Goal: Information Seeking & Learning: Learn about a topic

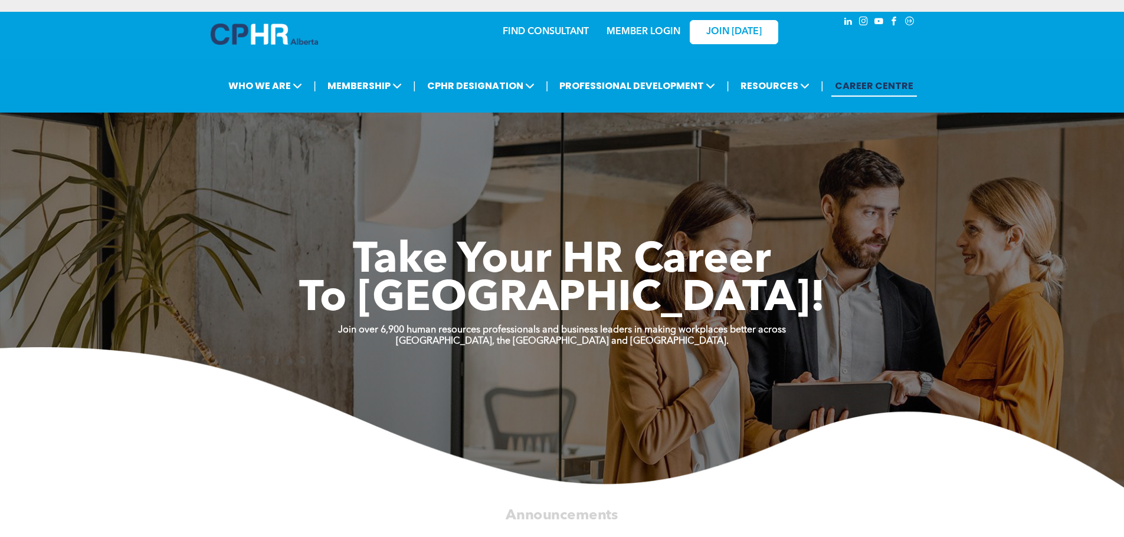
click at [643, 28] on link "MEMBER LOGIN" at bounding box center [643, 31] width 74 height 9
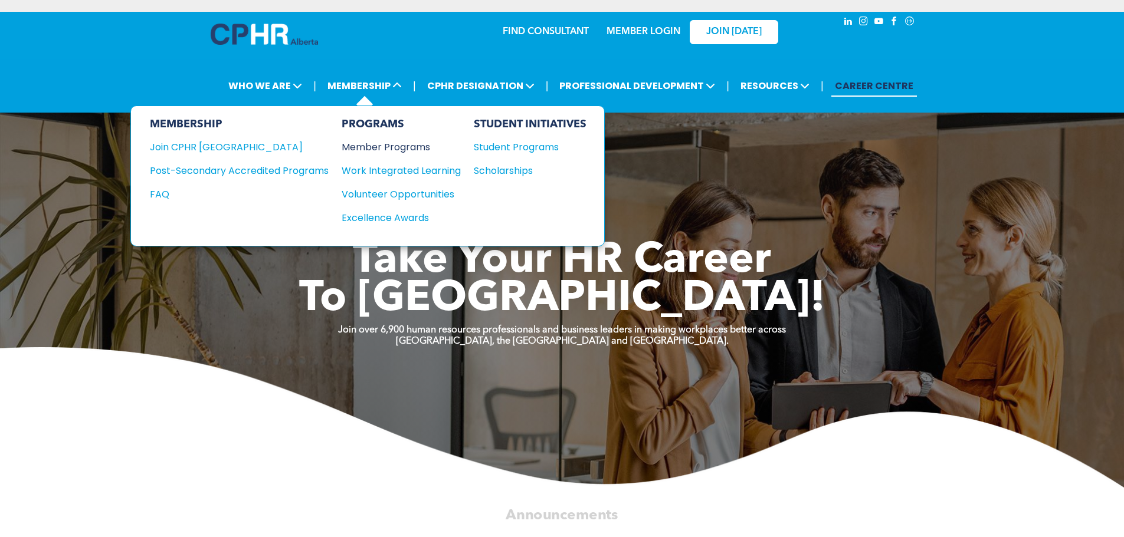
click at [371, 146] on div "Member Programs" at bounding box center [395, 147] width 107 height 15
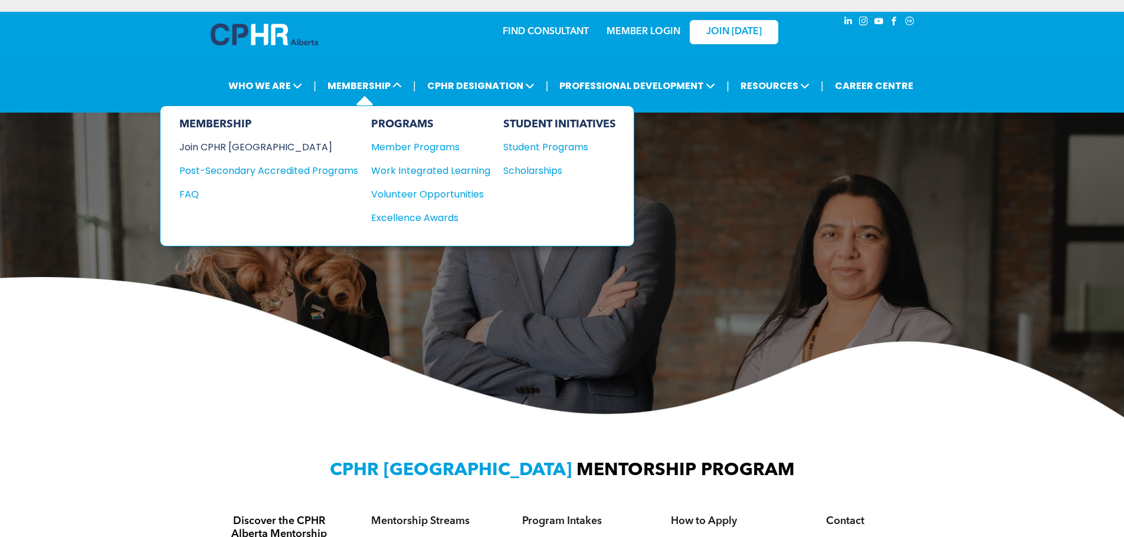
click at [226, 143] on div "Join CPHR [GEOGRAPHIC_DATA]" at bounding box center [259, 147] width 161 height 15
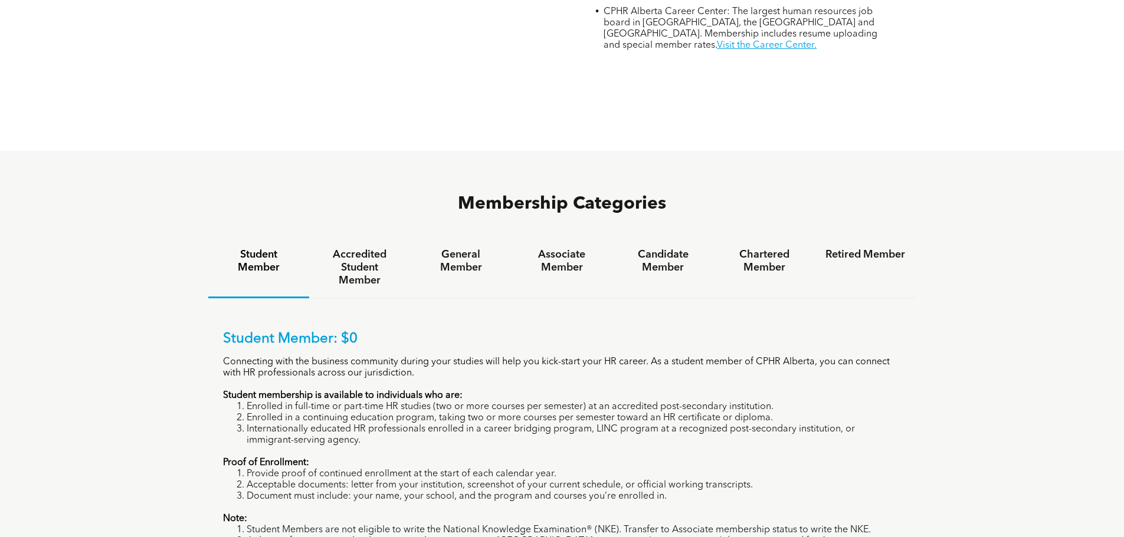
scroll to position [708, 0]
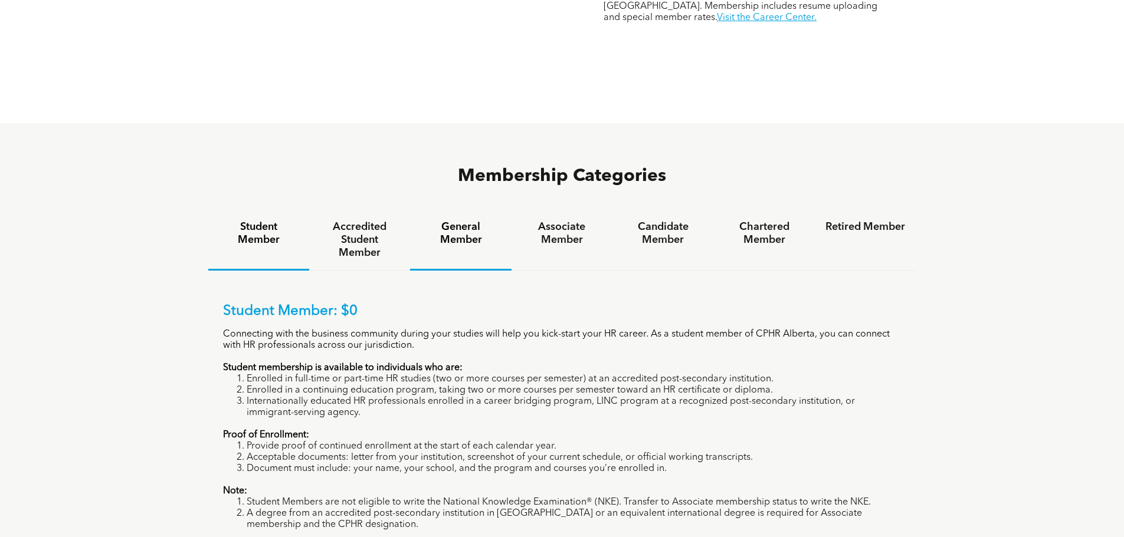
click at [456, 221] on h4 "General Member" at bounding box center [461, 234] width 80 height 26
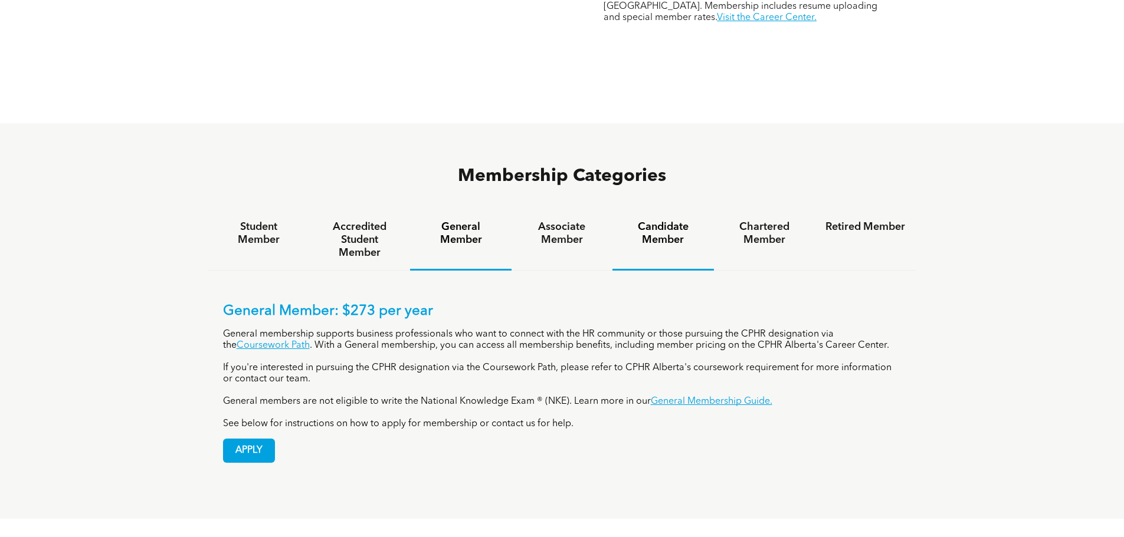
click at [658, 221] on h4 "Candidate Member" at bounding box center [663, 234] width 80 height 26
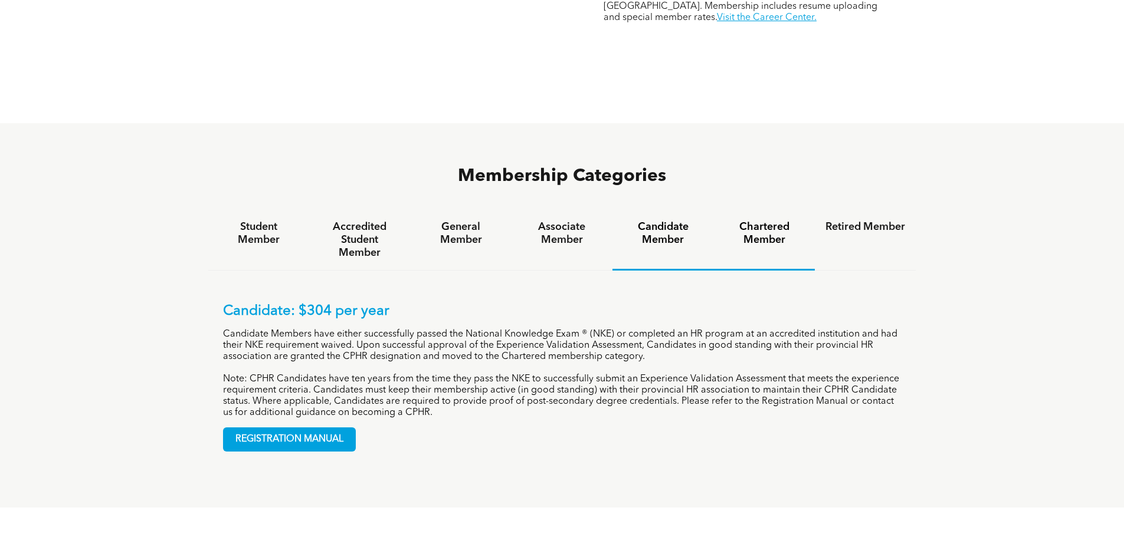
click at [757, 221] on h4 "Chartered Member" at bounding box center [764, 234] width 80 height 26
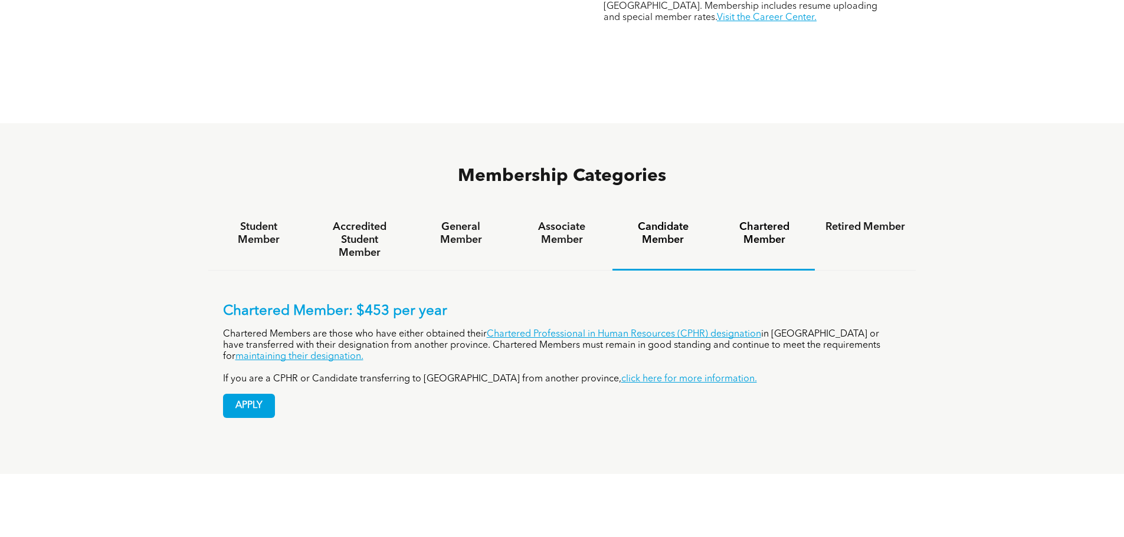
click at [668, 221] on h4 "Candidate Member" at bounding box center [663, 234] width 80 height 26
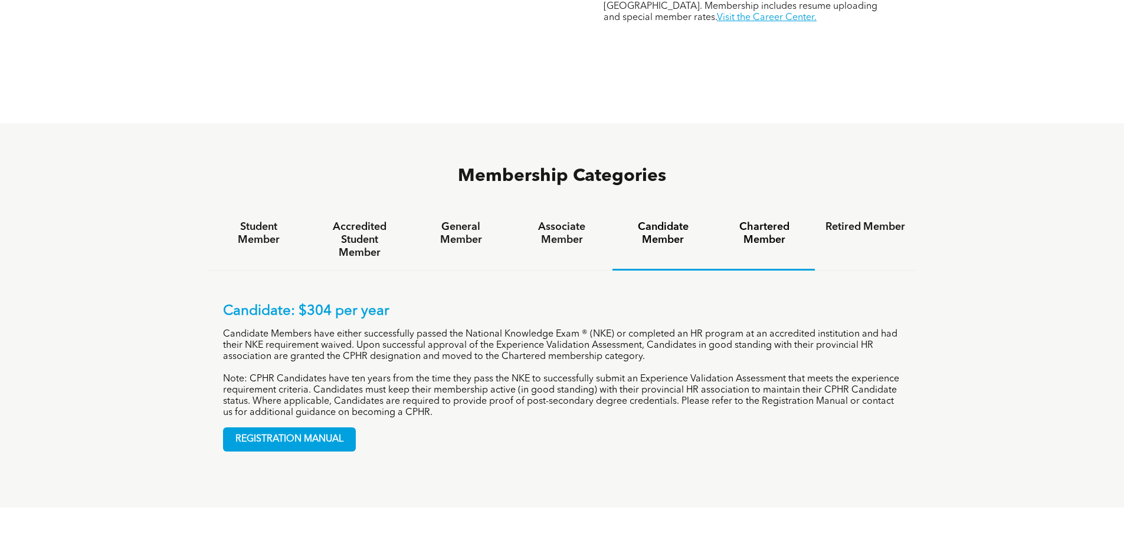
click at [763, 221] on h4 "Chartered Member" at bounding box center [764, 234] width 80 height 26
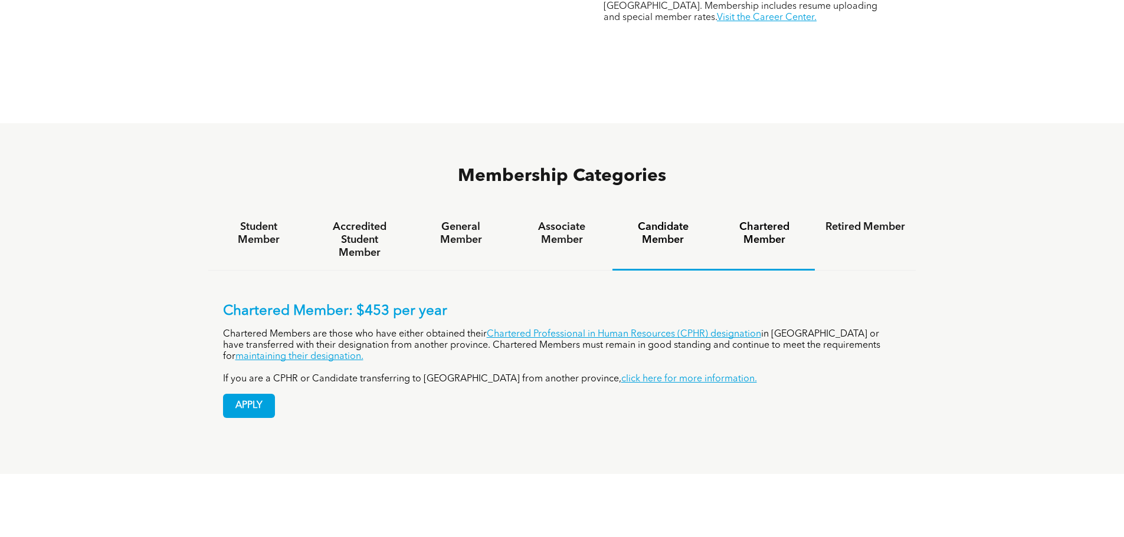
click at [671, 221] on h4 "Candidate Member" at bounding box center [663, 234] width 80 height 26
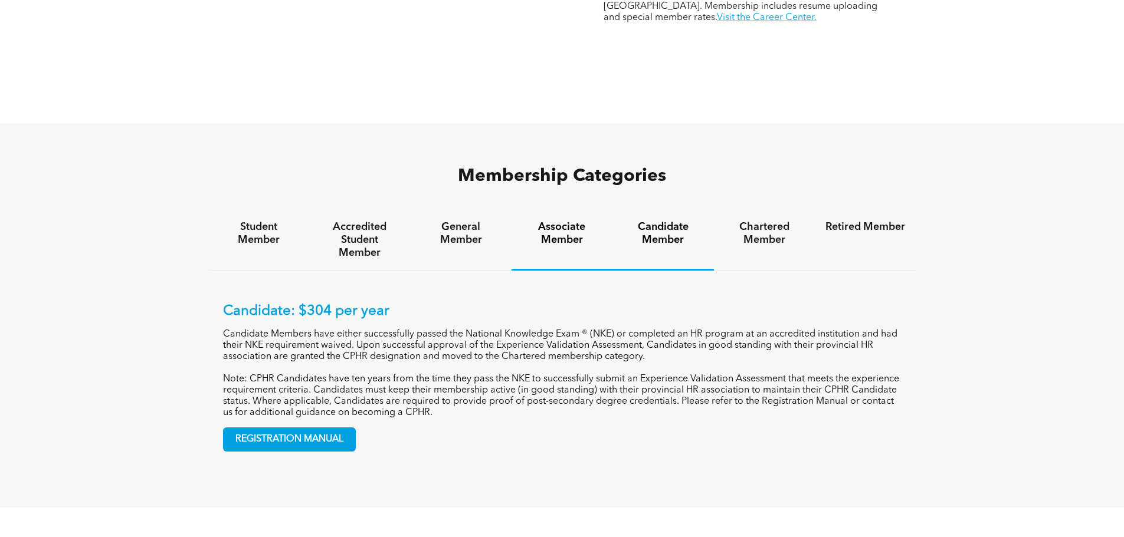
click at [563, 221] on h4 "Associate Member" at bounding box center [562, 234] width 80 height 26
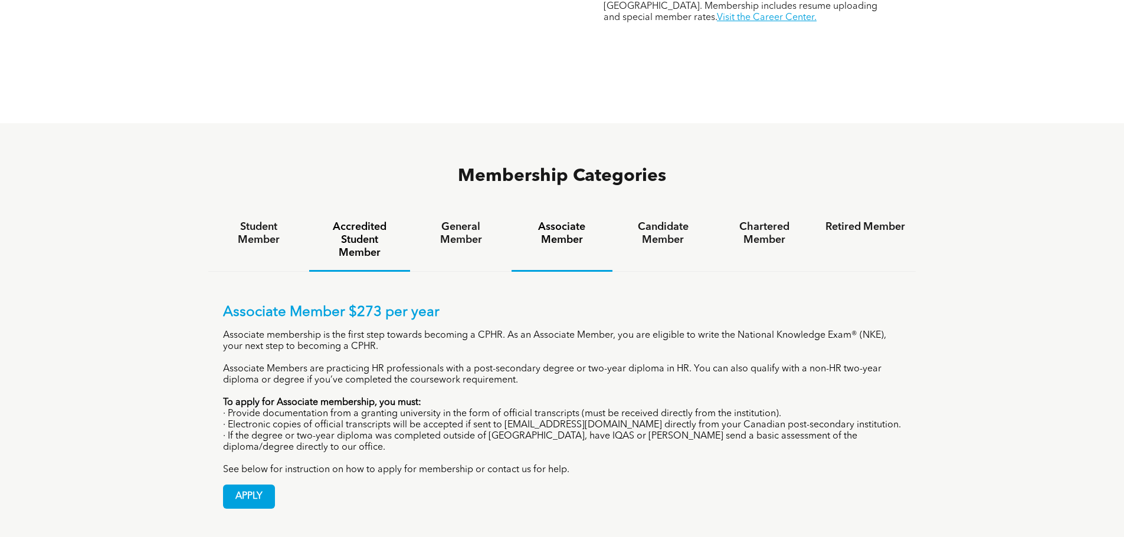
click at [373, 221] on h4 "Accredited Student Member" at bounding box center [360, 240] width 80 height 39
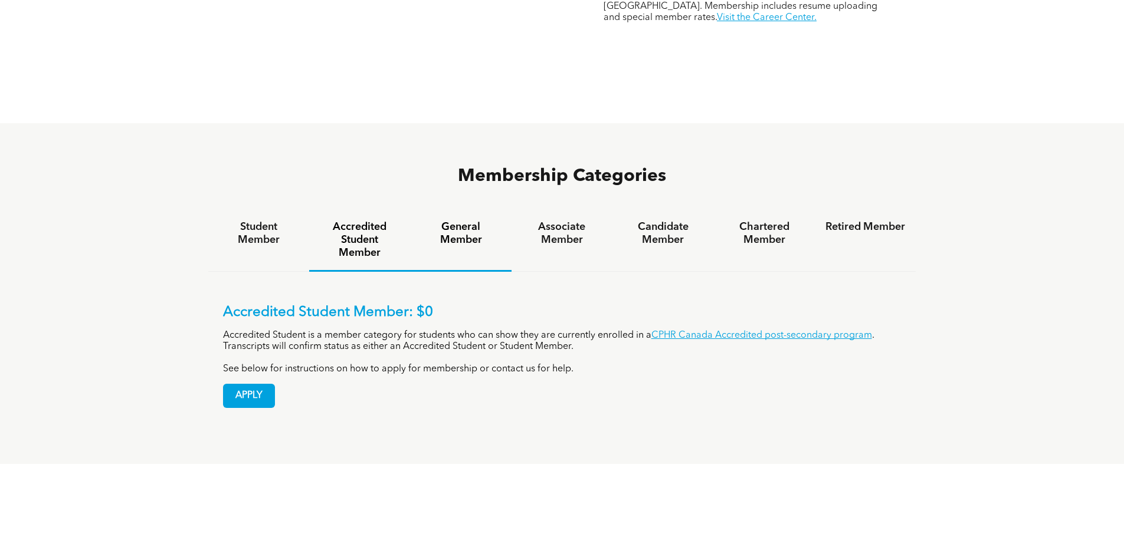
click at [446, 221] on h4 "General Member" at bounding box center [461, 234] width 80 height 26
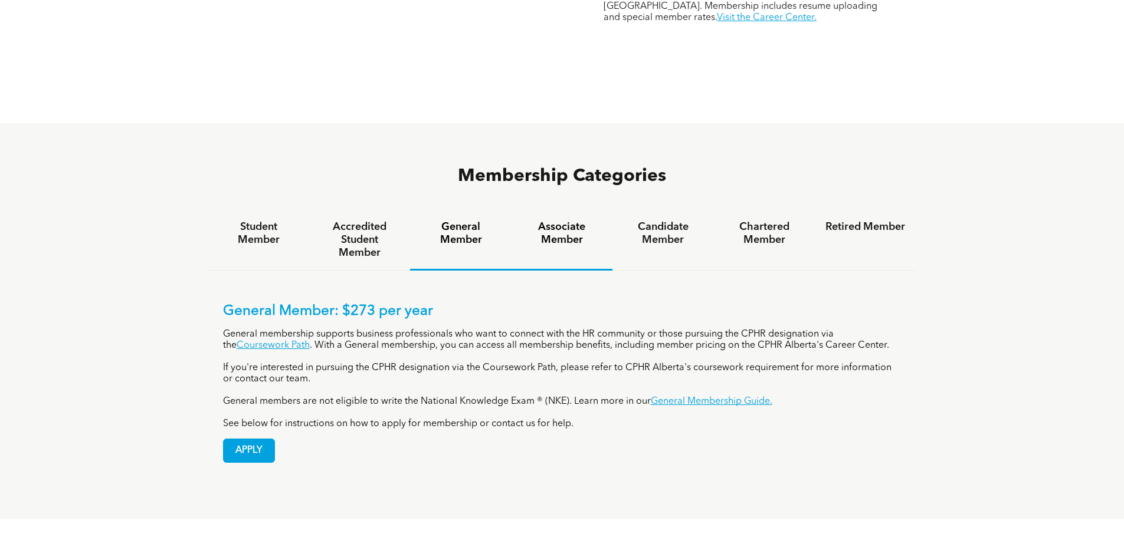
click at [570, 221] on h4 "Associate Member" at bounding box center [562, 234] width 80 height 26
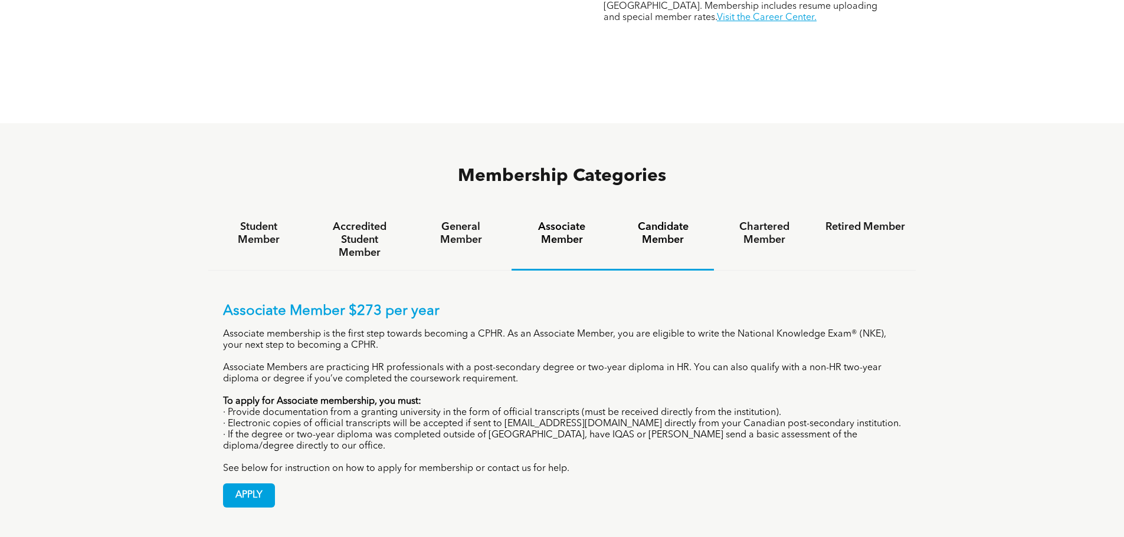
click at [648, 221] on h4 "Candidate Member" at bounding box center [663, 234] width 80 height 26
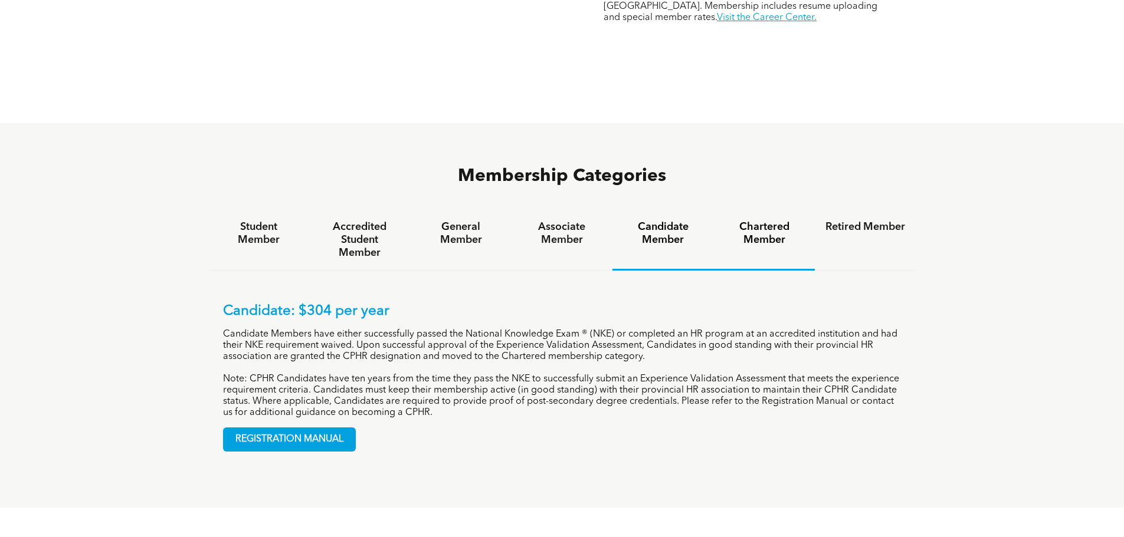
click at [749, 221] on h4 "Chartered Member" at bounding box center [764, 234] width 80 height 26
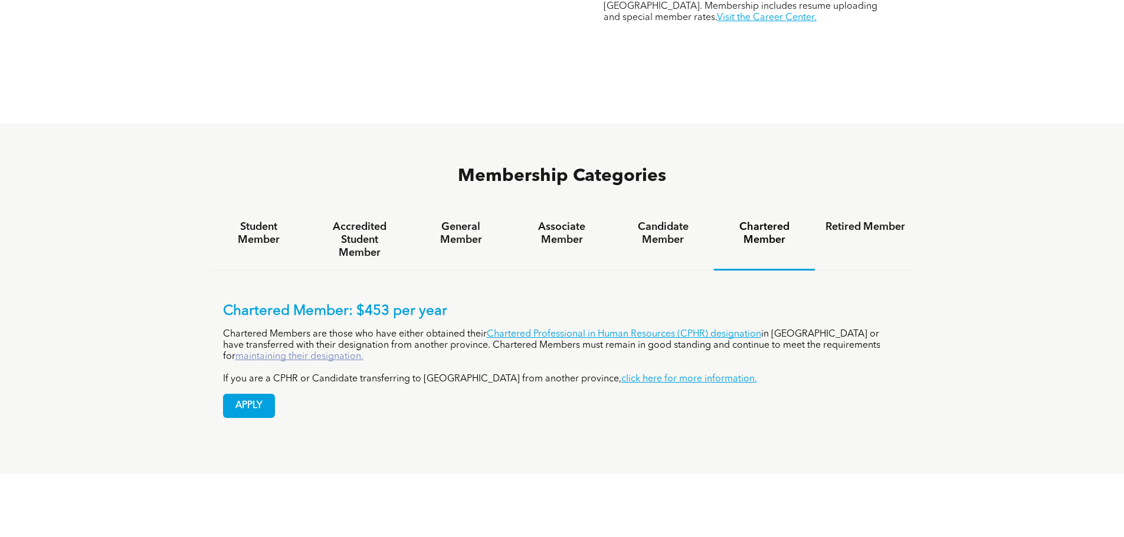
click at [363, 352] on link "maintaining their designation." at bounding box center [299, 356] width 128 height 9
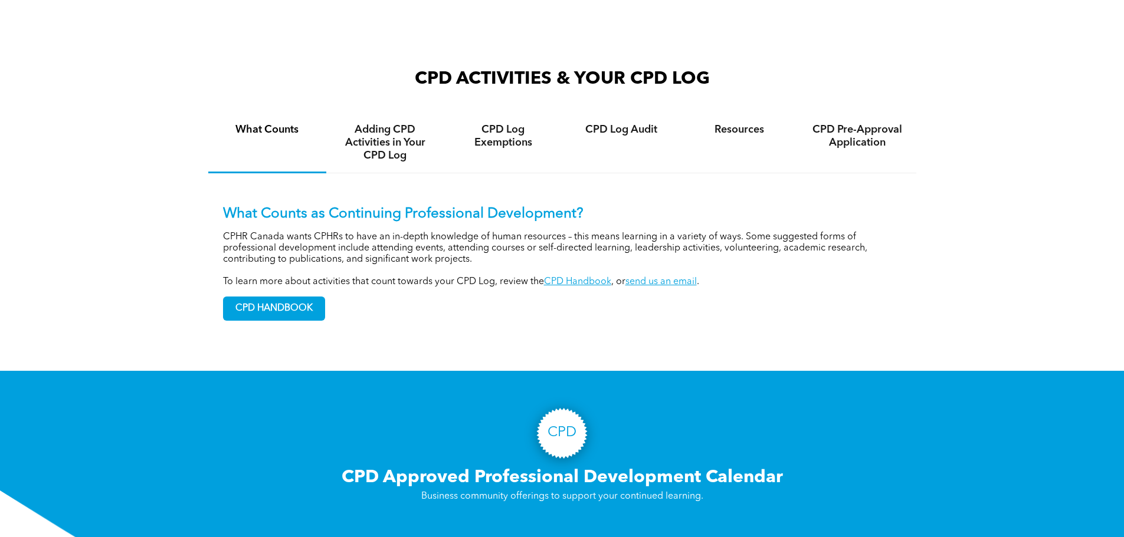
scroll to position [826, 0]
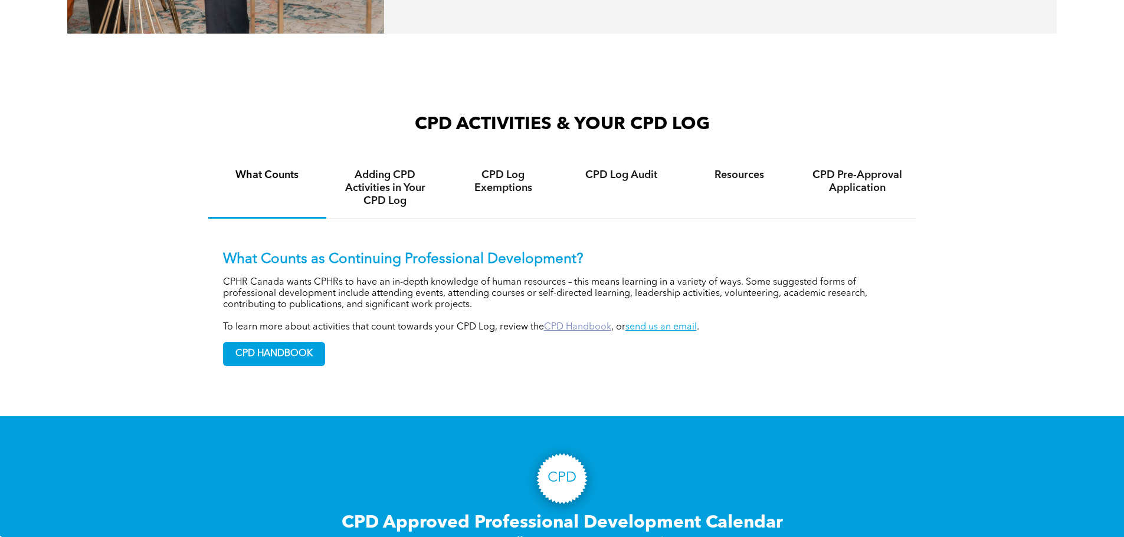
click at [573, 332] on link "CPD Handbook" at bounding box center [577, 327] width 67 height 9
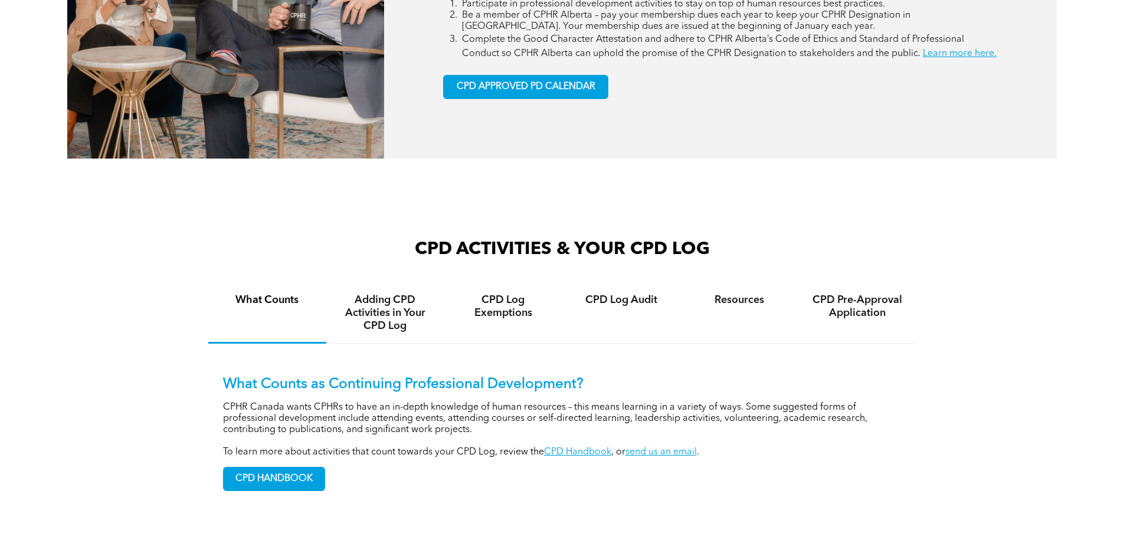
scroll to position [708, 0]
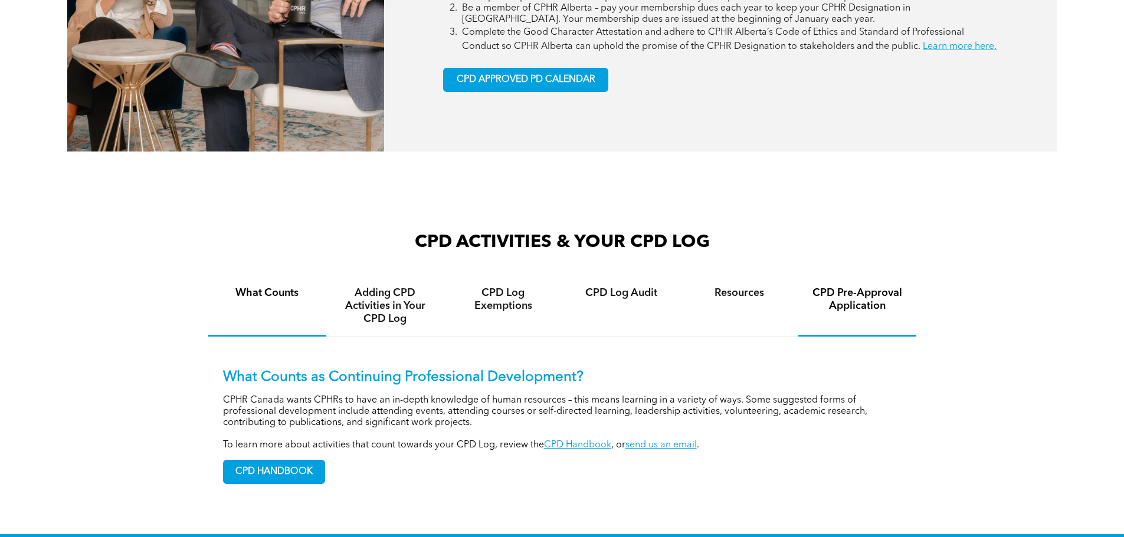
click at [835, 313] on h4 "CPD Pre-Approval Application" at bounding box center [857, 300] width 97 height 26
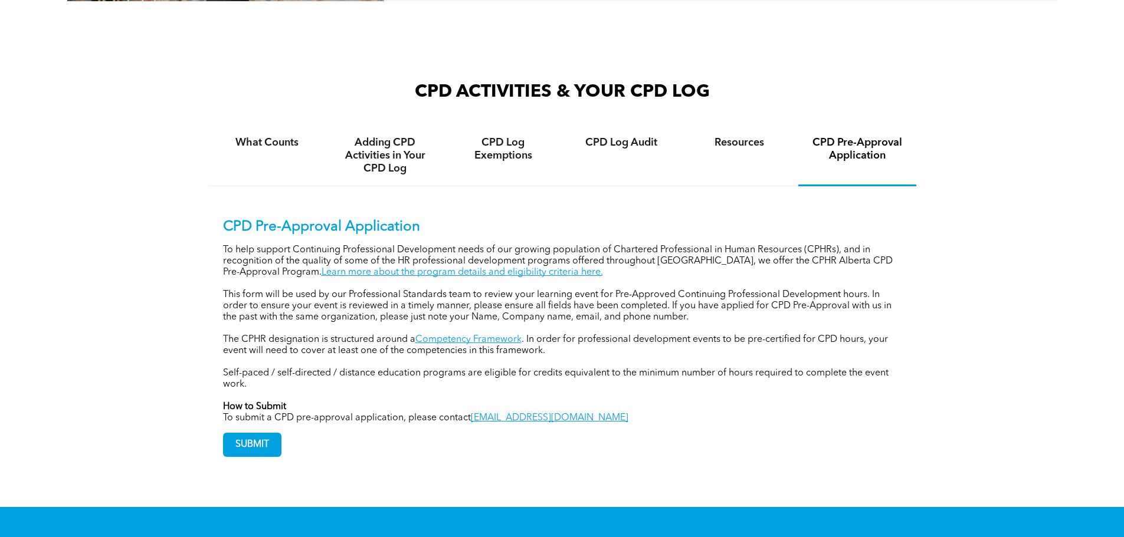
scroll to position [885, 0]
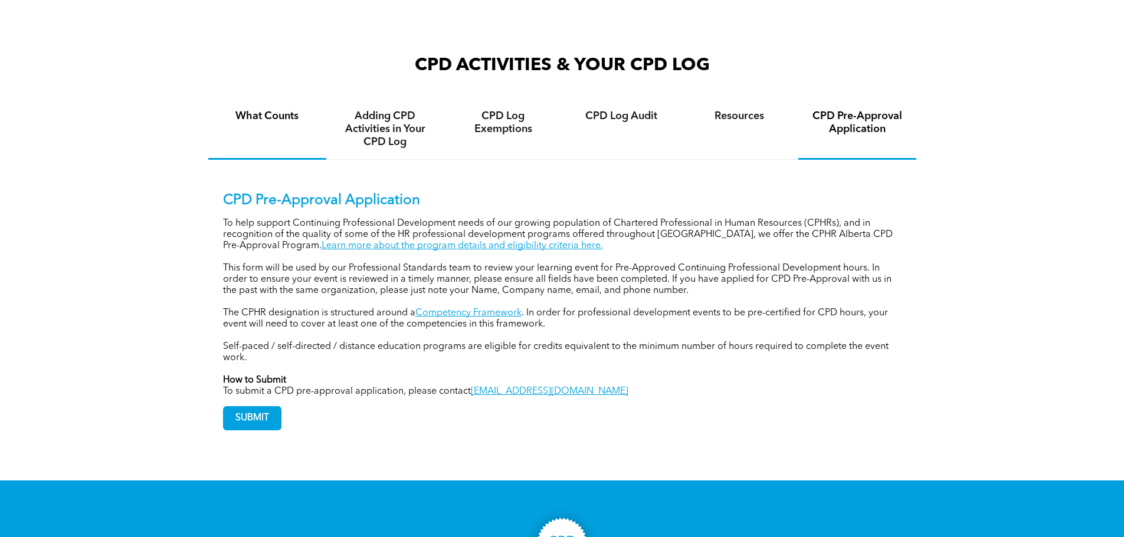
click at [282, 123] on h4 "What Counts" at bounding box center [267, 116] width 97 height 13
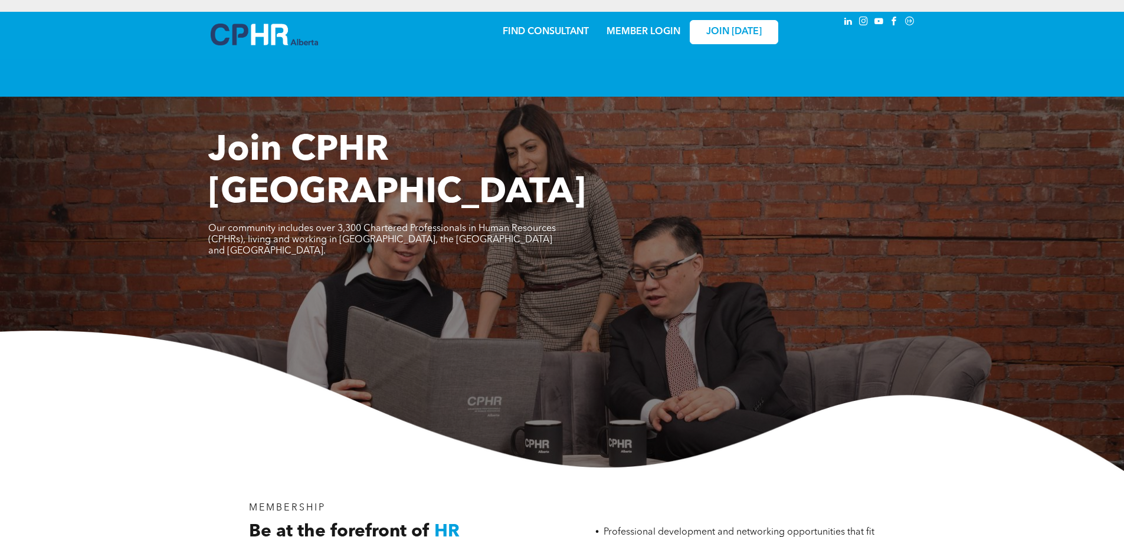
scroll to position [708, 0]
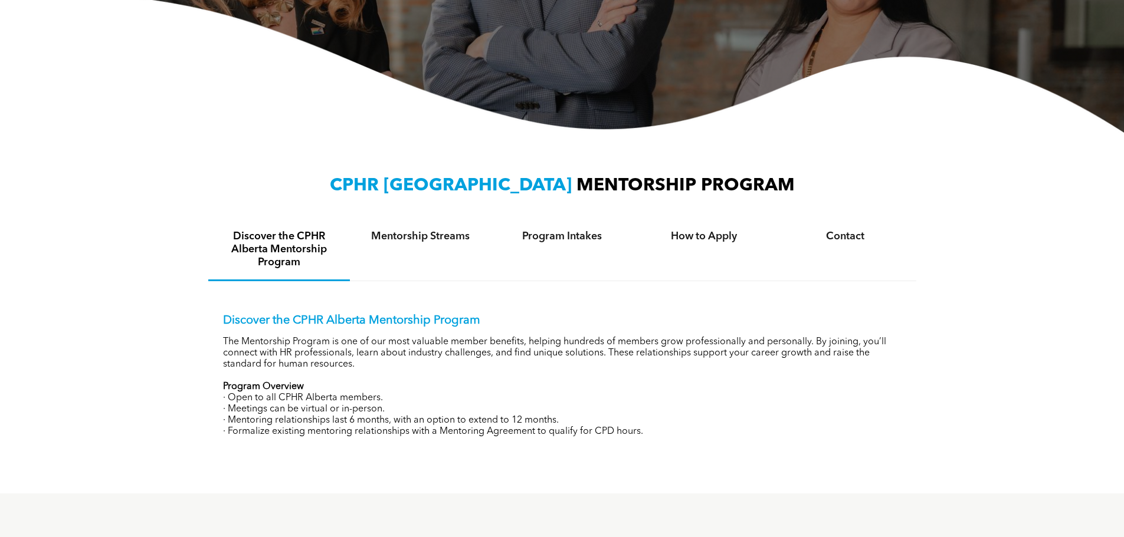
scroll to position [295, 0]
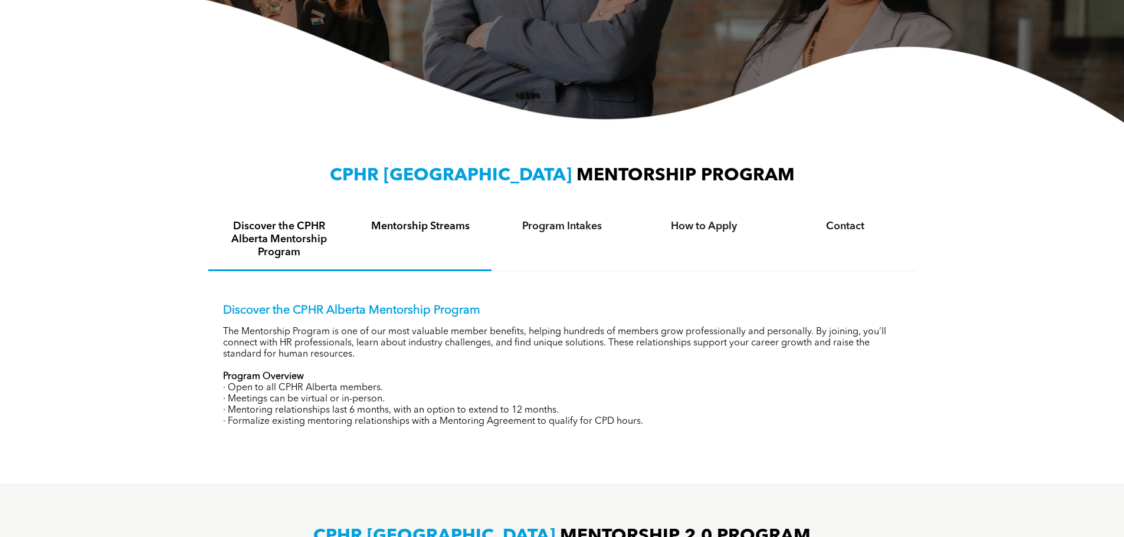
click at [422, 229] on h4 "Mentorship Streams" at bounding box center [420, 226] width 120 height 13
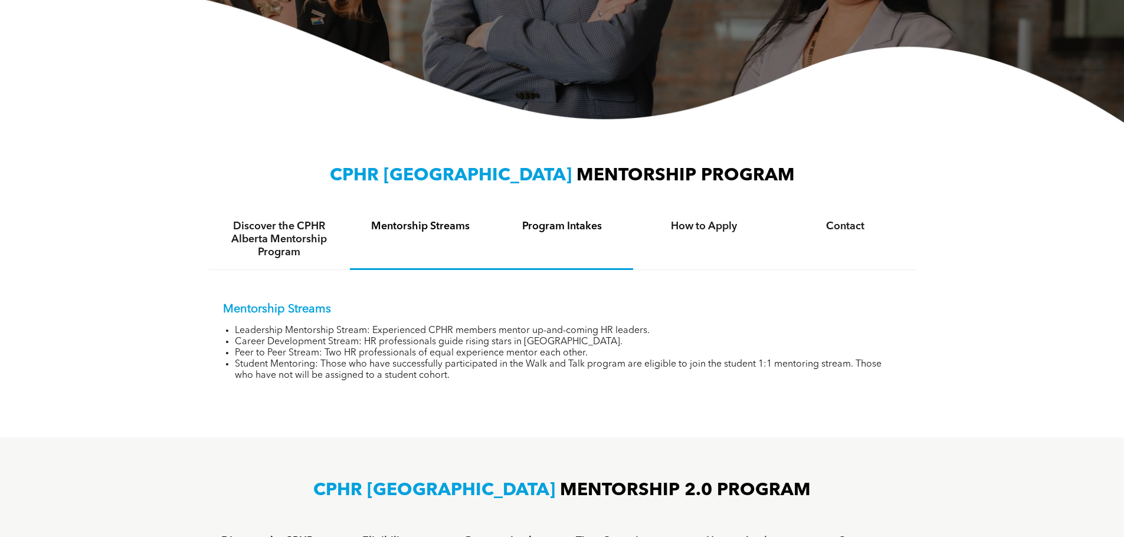
click at [551, 229] on h4 "Program Intakes" at bounding box center [562, 226] width 120 height 13
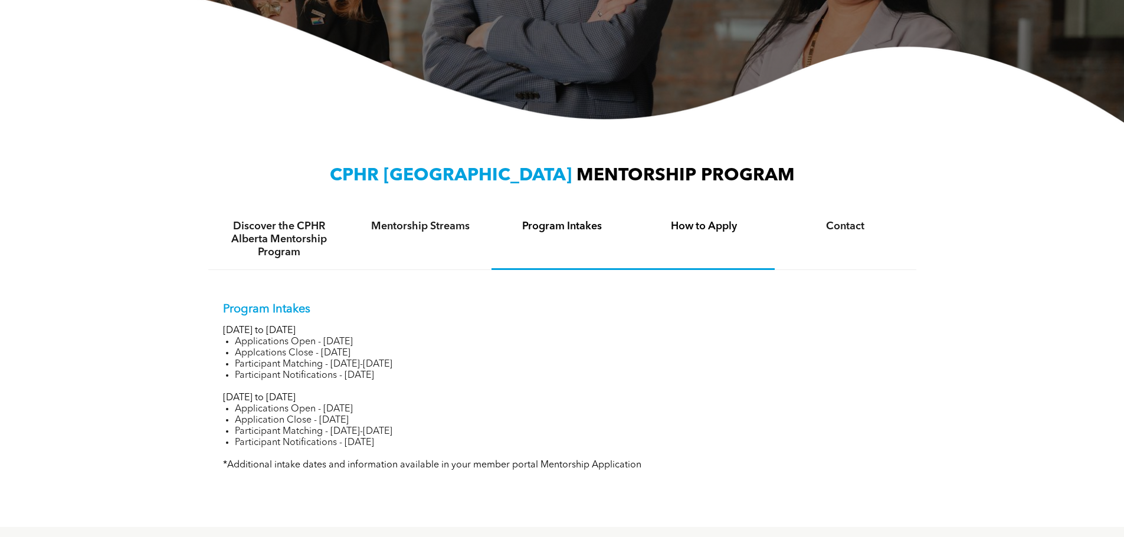
click at [698, 224] on h4 "How to Apply" at bounding box center [704, 226] width 120 height 13
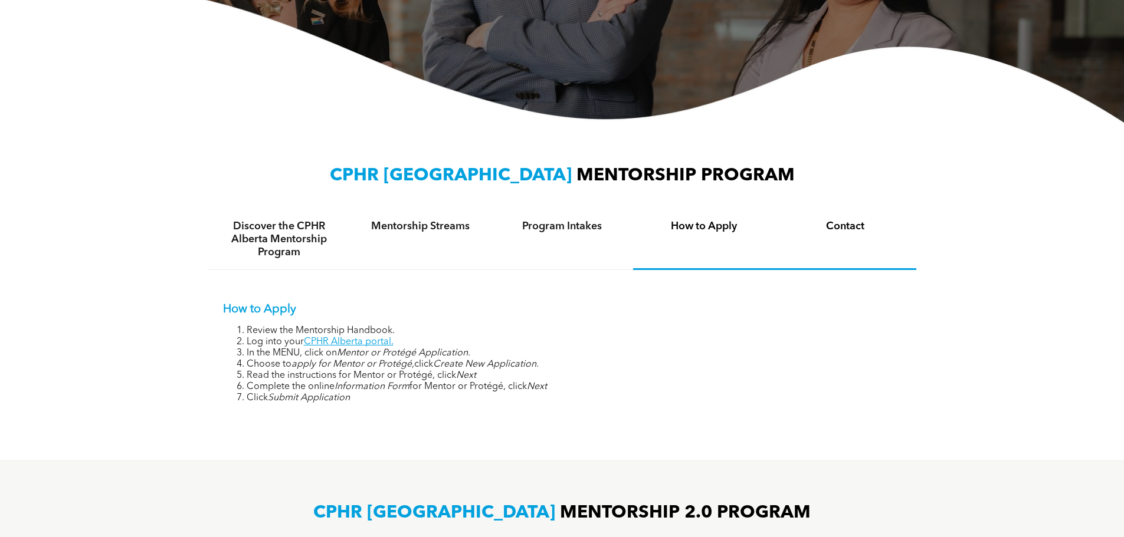
click at [844, 226] on h4 "Contact" at bounding box center [845, 226] width 120 height 13
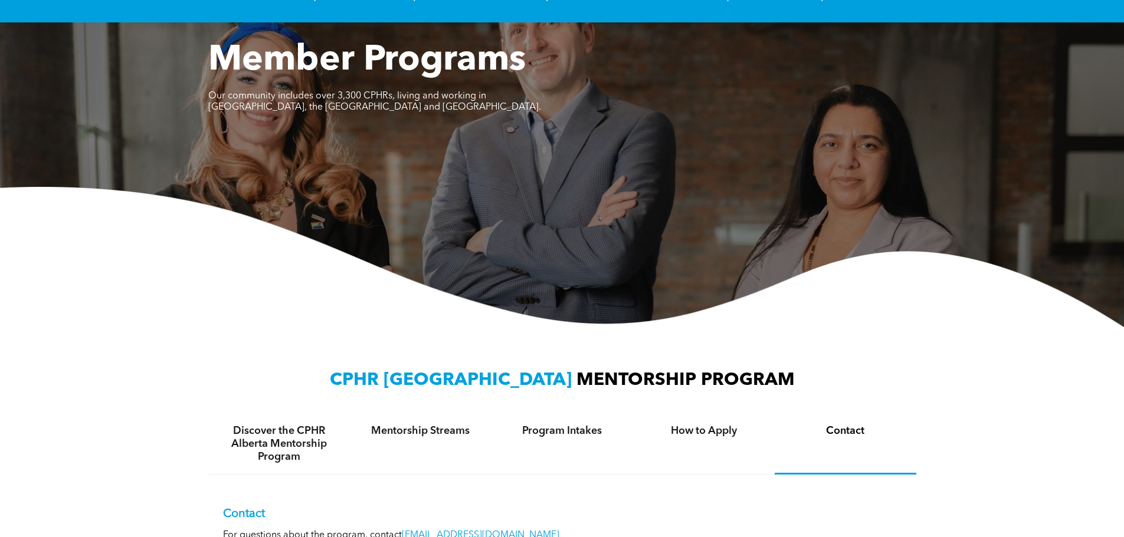
scroll to position [0, 0]
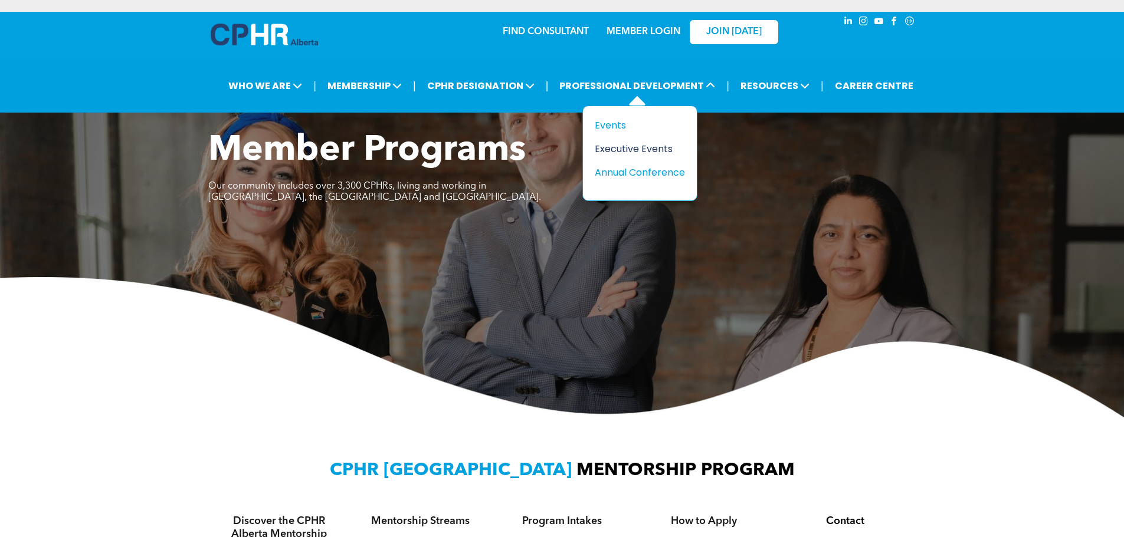
click at [609, 146] on div "Executive Events" at bounding box center [635, 149] width 81 height 15
